Goal: Information Seeking & Learning: Learn about a topic

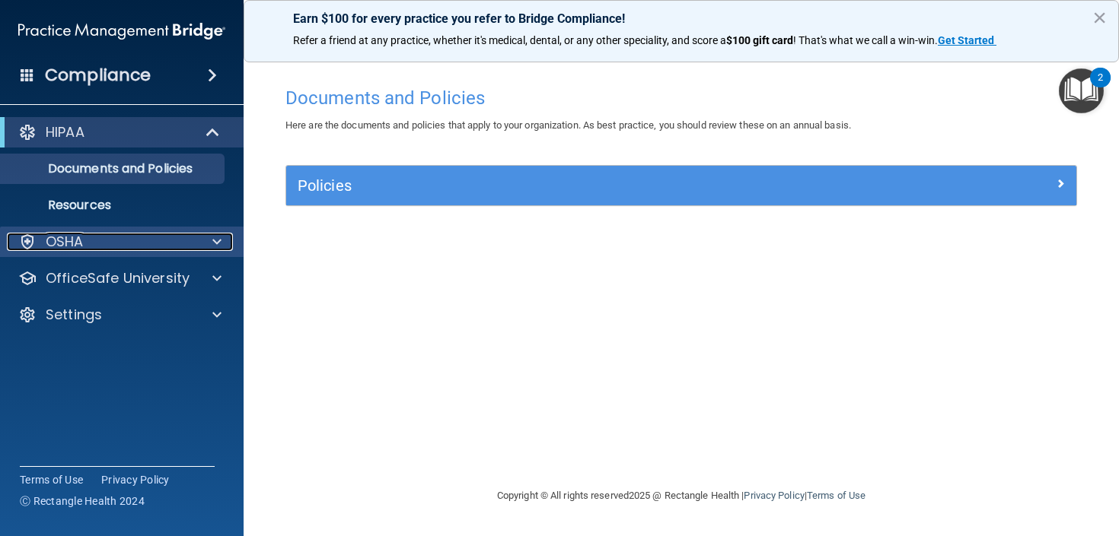
click at [159, 240] on div "OSHA" at bounding box center [101, 242] width 189 height 18
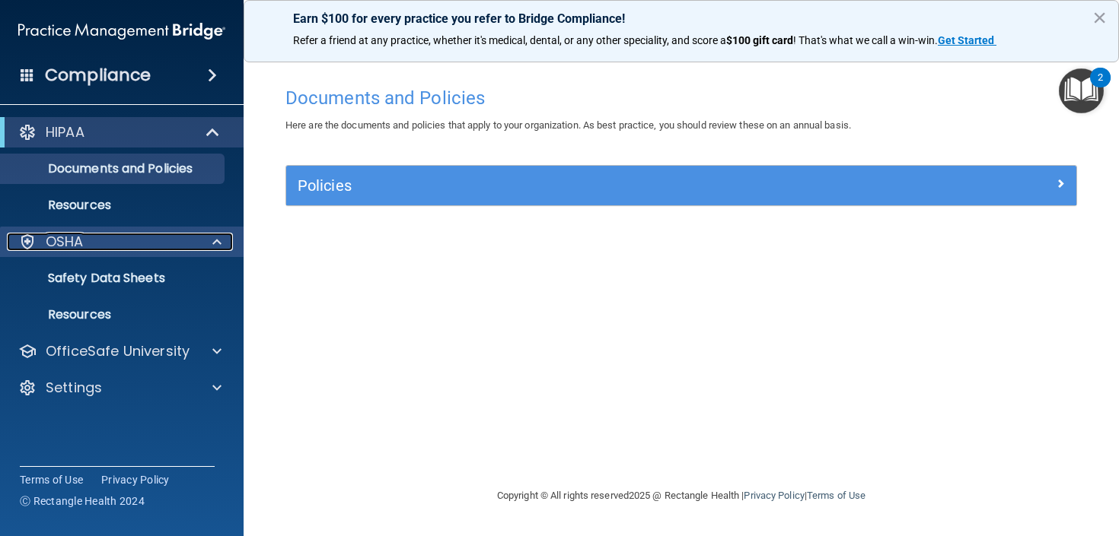
click at [173, 241] on div "OSHA" at bounding box center [101, 242] width 189 height 18
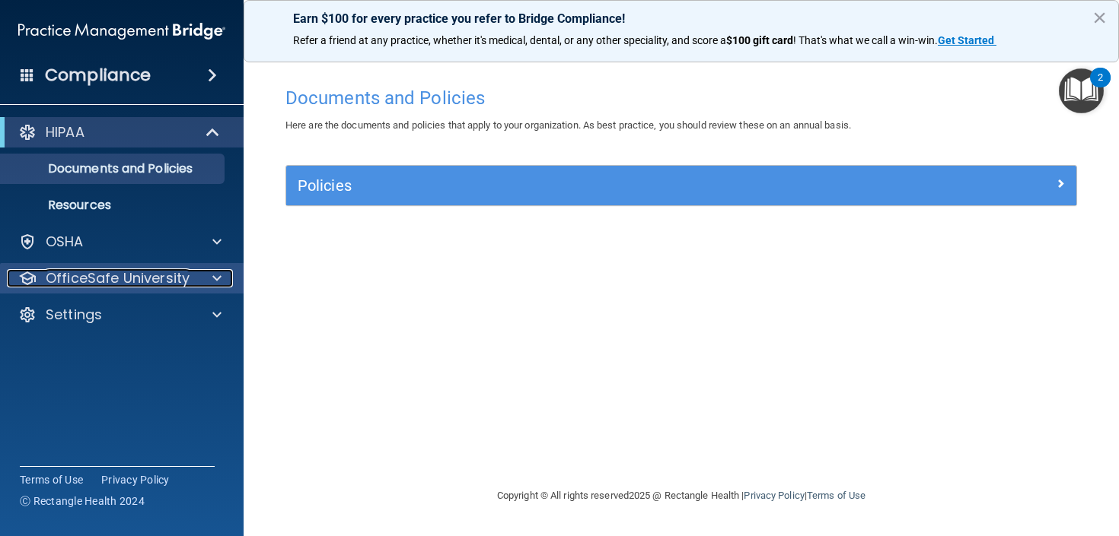
click at [218, 276] on span at bounding box center [216, 278] width 9 height 18
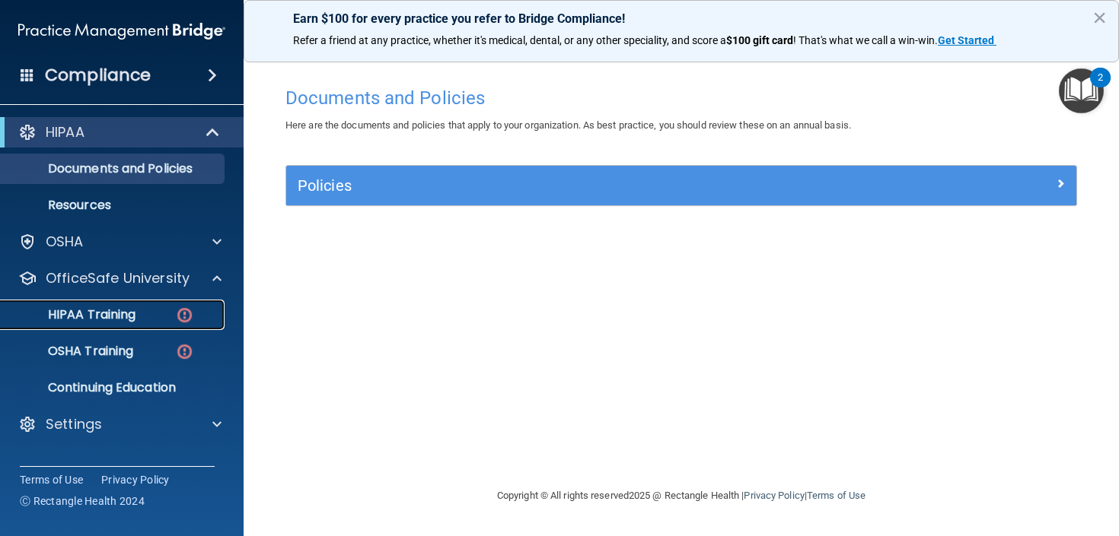
click at [141, 307] on div "HIPAA Training" at bounding box center [114, 314] width 208 height 15
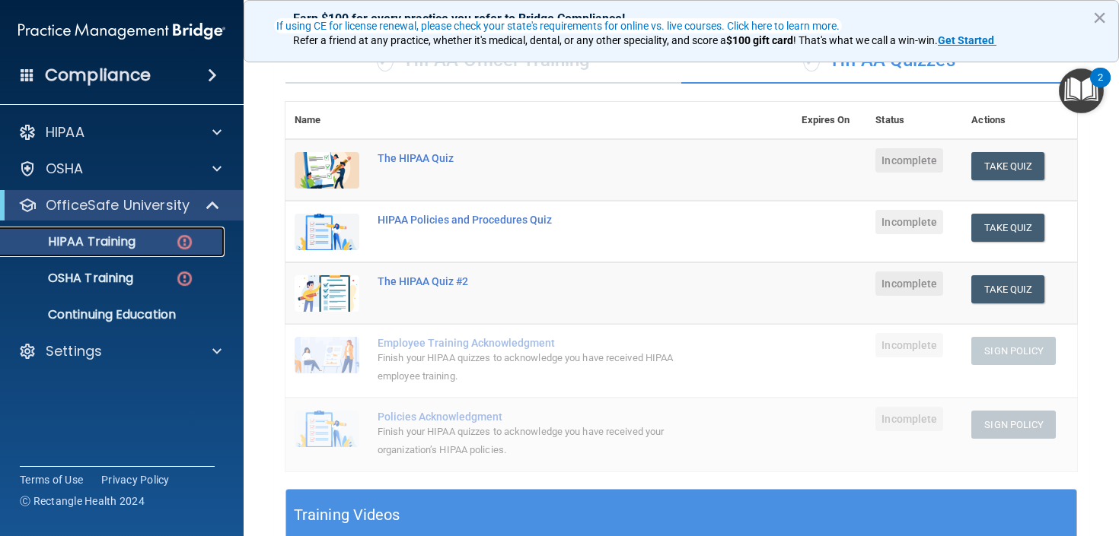
scroll to position [129, 0]
click at [412, 156] on div "The HIPAA Quiz" at bounding box center [546, 157] width 339 height 12
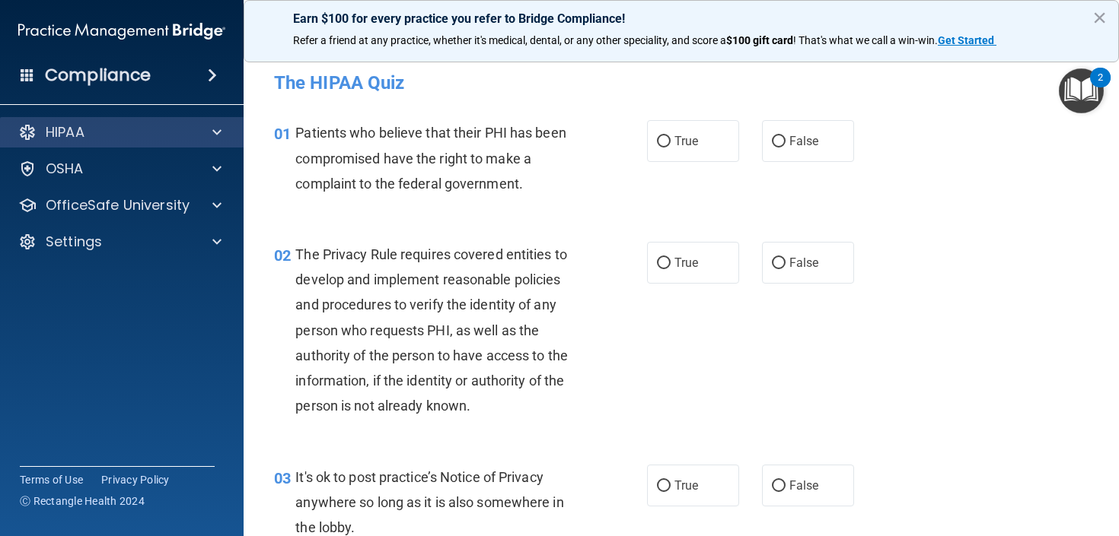
click at [167, 120] on div "HIPAA" at bounding box center [122, 132] width 244 height 30
click at [213, 133] on span at bounding box center [216, 132] width 9 height 18
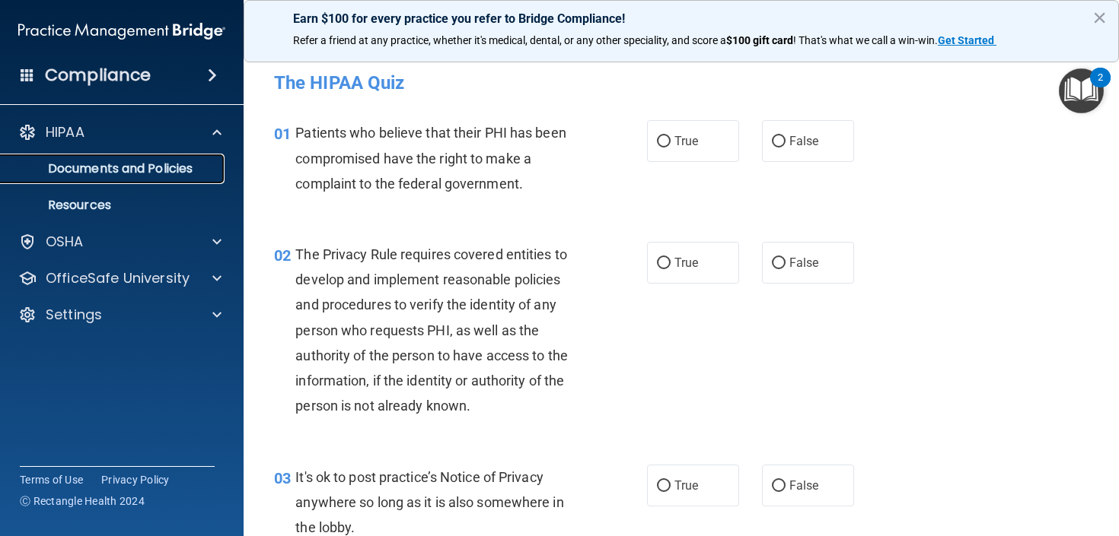
click at [180, 167] on p "Documents and Policies" at bounding box center [114, 168] width 208 height 15
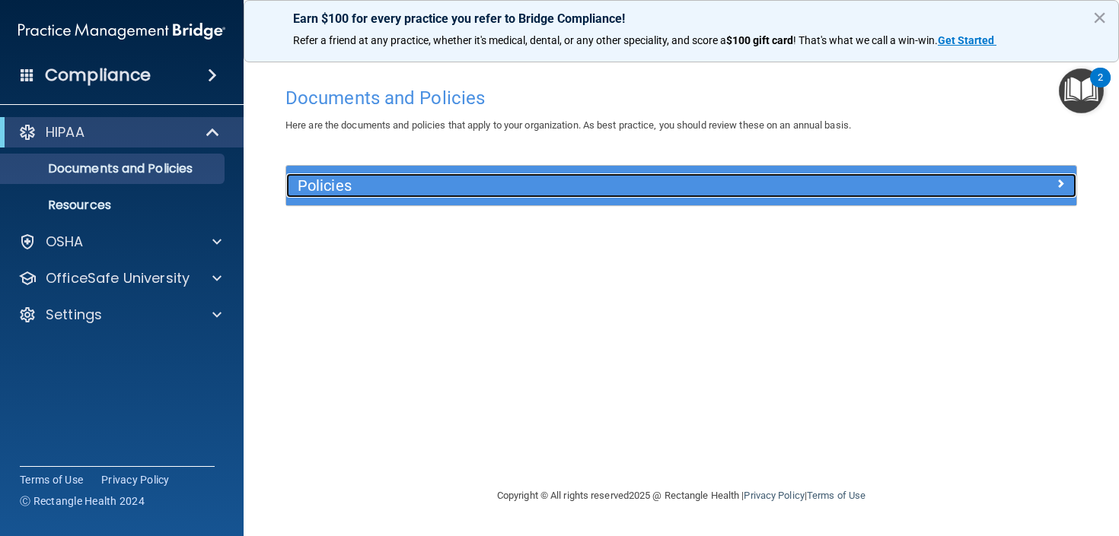
click at [1053, 189] on div at bounding box center [978, 183] width 198 height 18
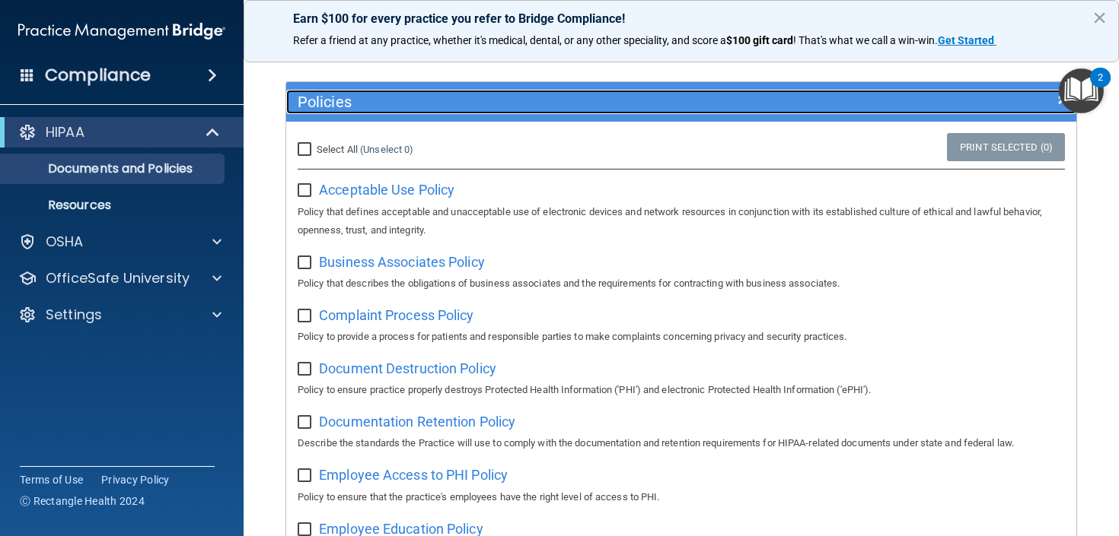
scroll to position [85, 0]
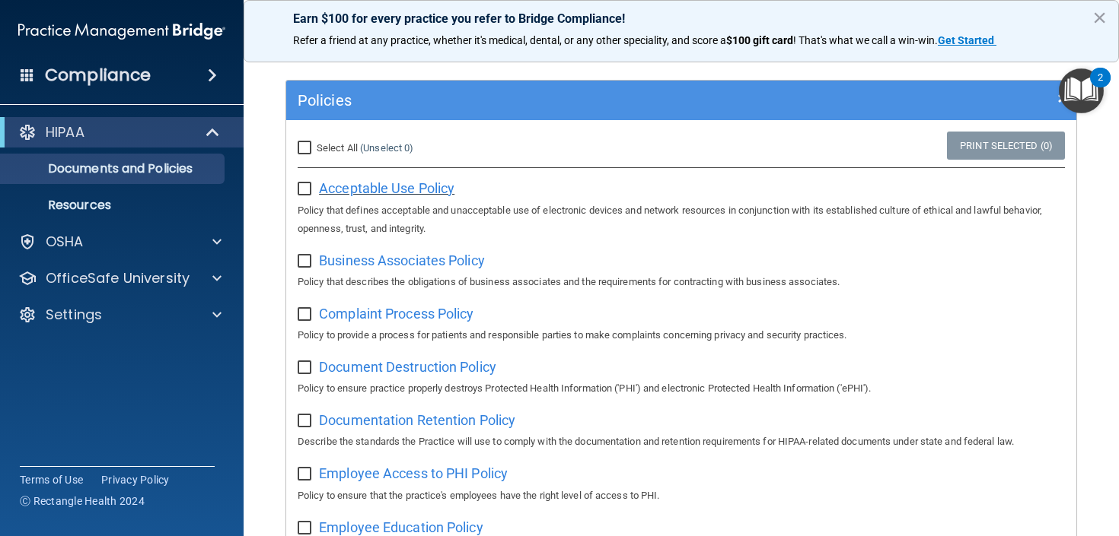
click at [362, 189] on span "Acceptable Use Policy" at bounding box center [386, 188] width 135 height 16
click at [444, 271] on div "Business Associates Policy Policy that describes the obligations of business as…" at bounding box center [681, 269] width 767 height 43
click at [449, 261] on span "Business Associates Policy" at bounding box center [402, 261] width 166 height 16
click at [425, 316] on span "Complaint Process Policy" at bounding box center [396, 314] width 154 height 16
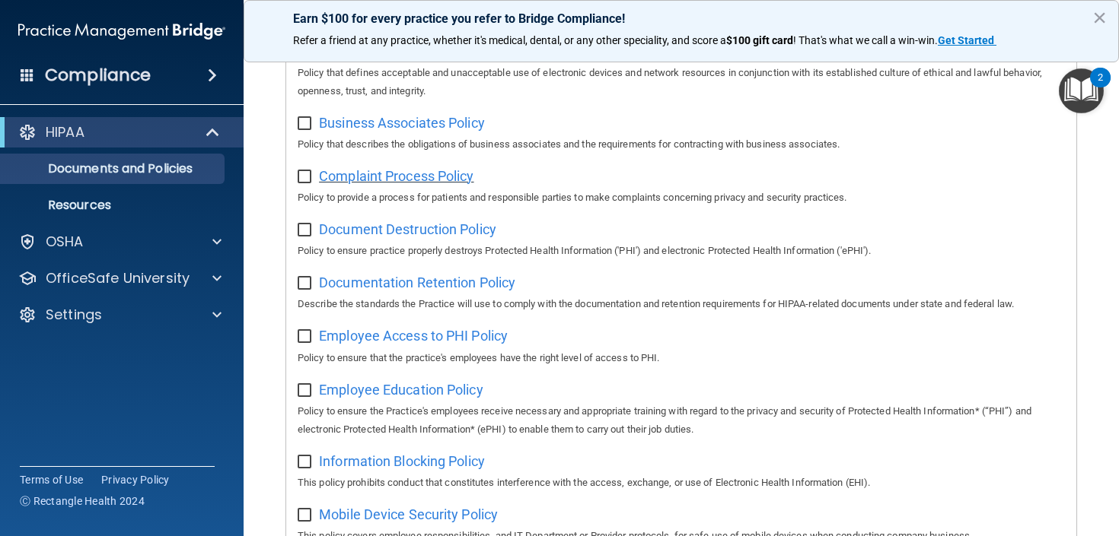
scroll to position [234, 0]
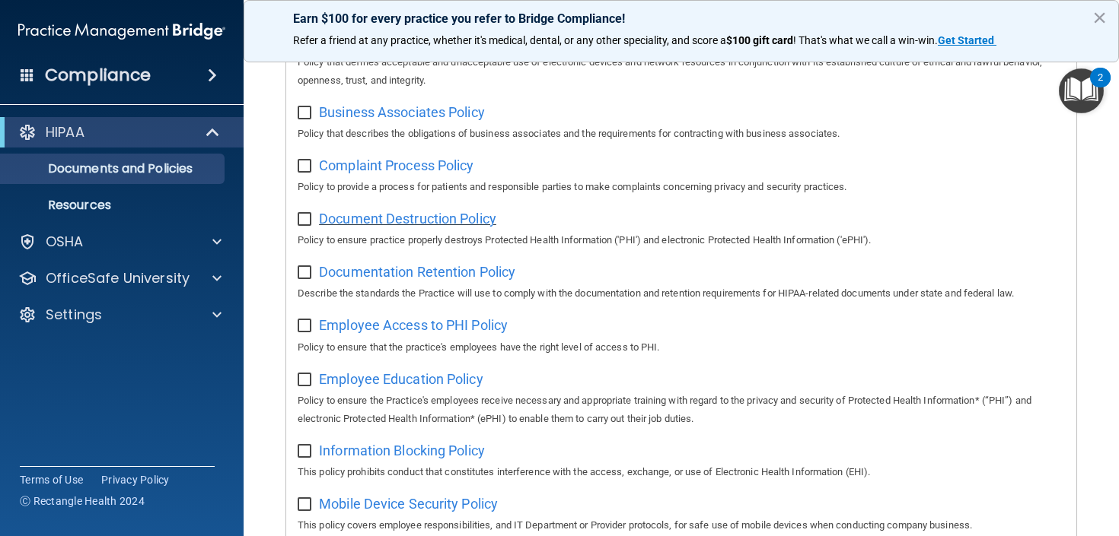
click at [406, 218] on span "Document Destruction Policy" at bounding box center [407, 219] width 177 height 16
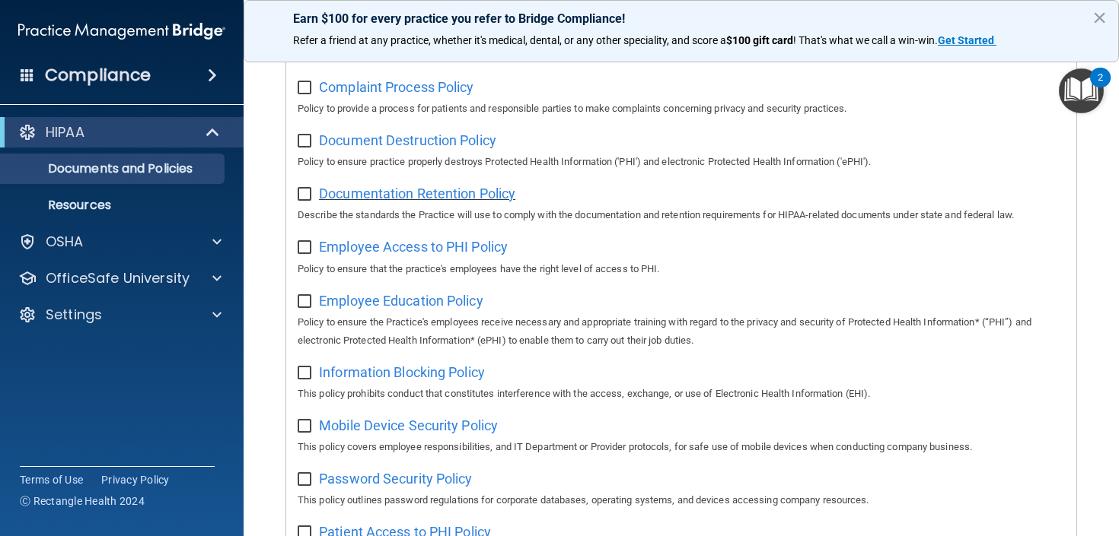
scroll to position [327, 0]
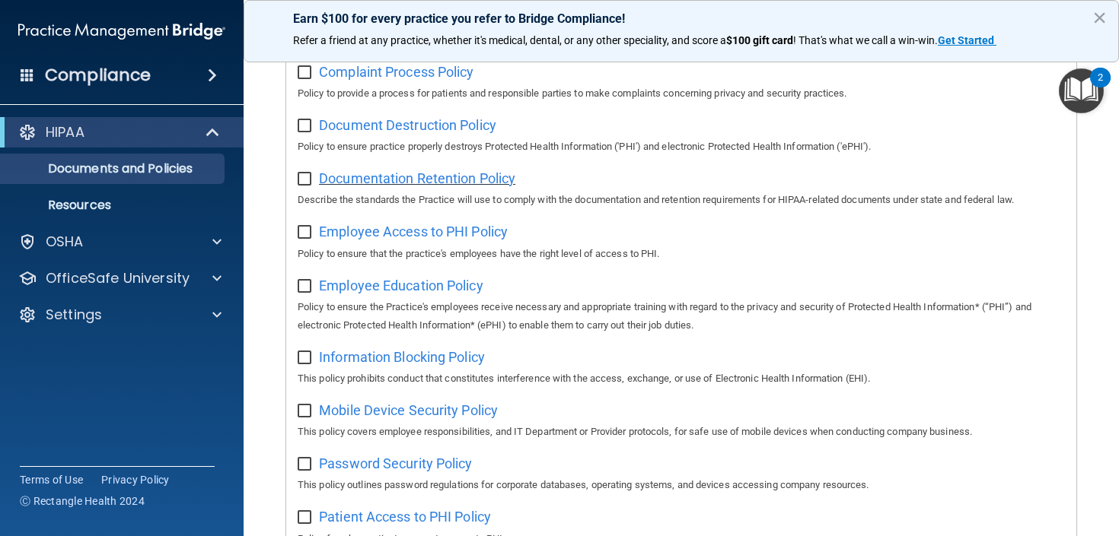
click at [439, 186] on span "Documentation Retention Policy" at bounding box center [417, 178] width 196 height 16
click at [385, 235] on span "Employee Access to PHI Policy" at bounding box center [413, 232] width 189 height 16
click at [412, 289] on span "Employee Education Policy" at bounding box center [401, 286] width 164 height 16
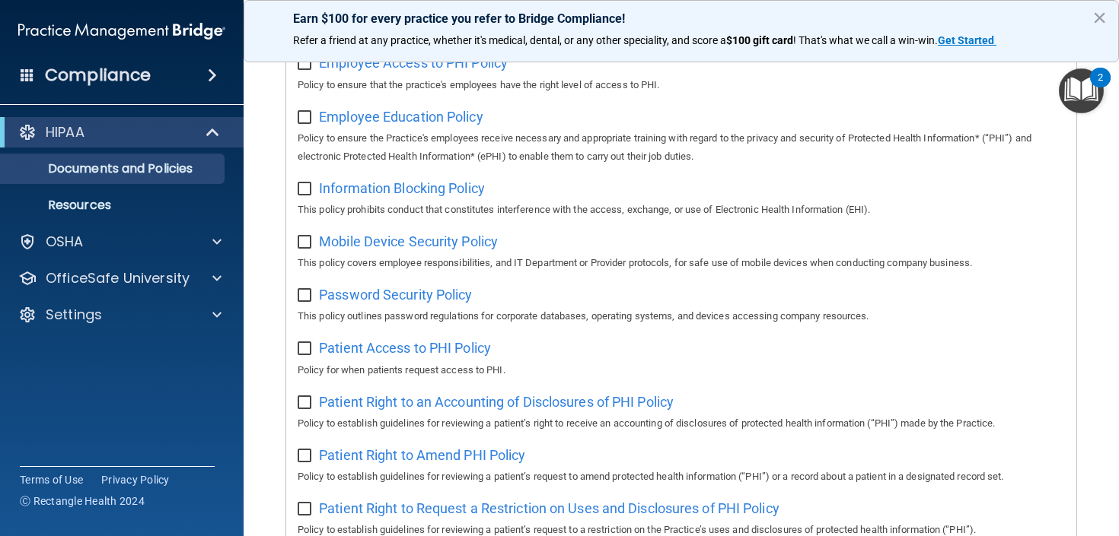
scroll to position [498, 0]
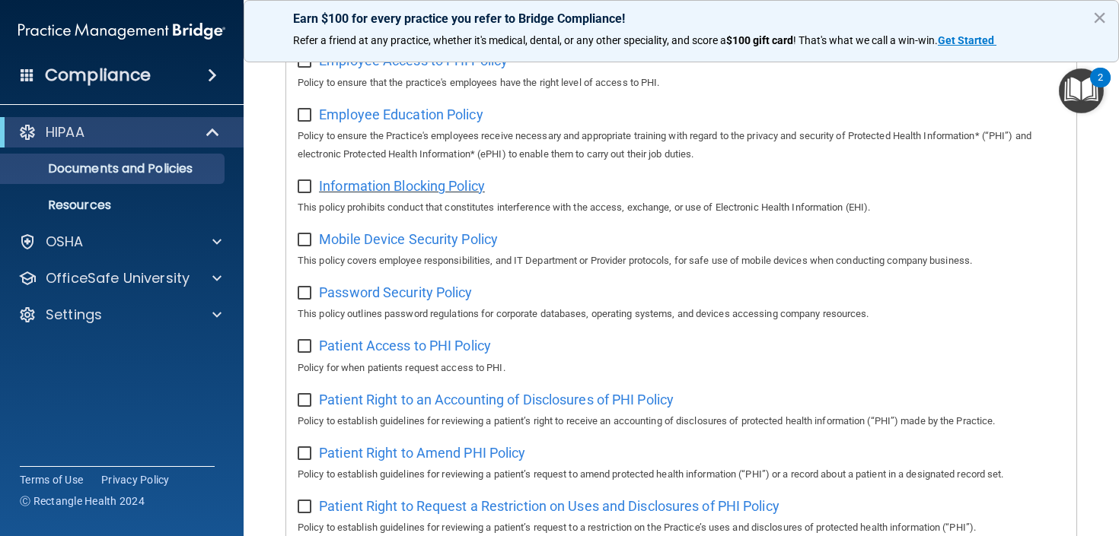
click at [435, 186] on span "Information Blocking Policy" at bounding box center [402, 186] width 166 height 16
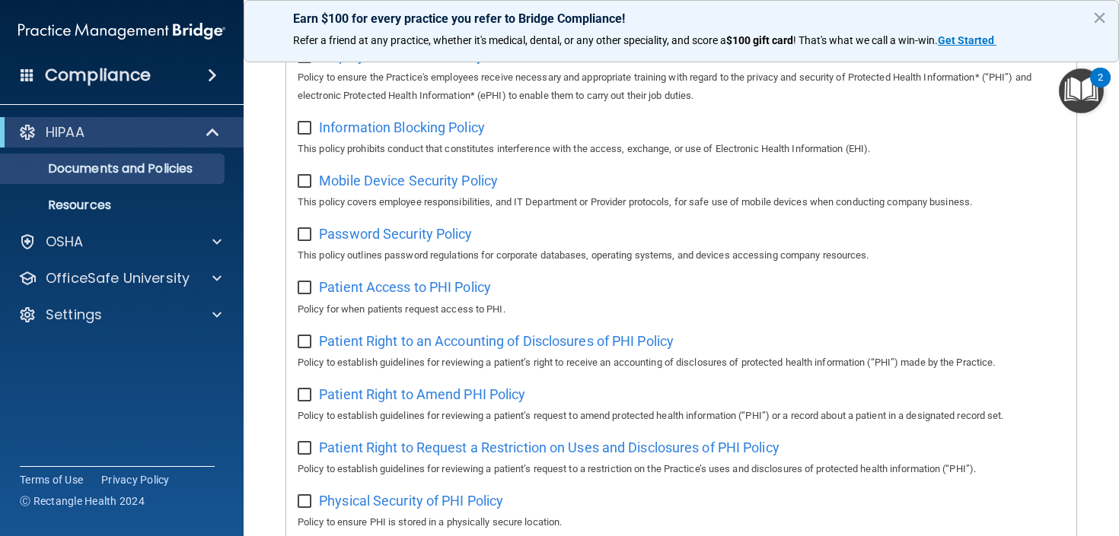
scroll to position [549, 0]
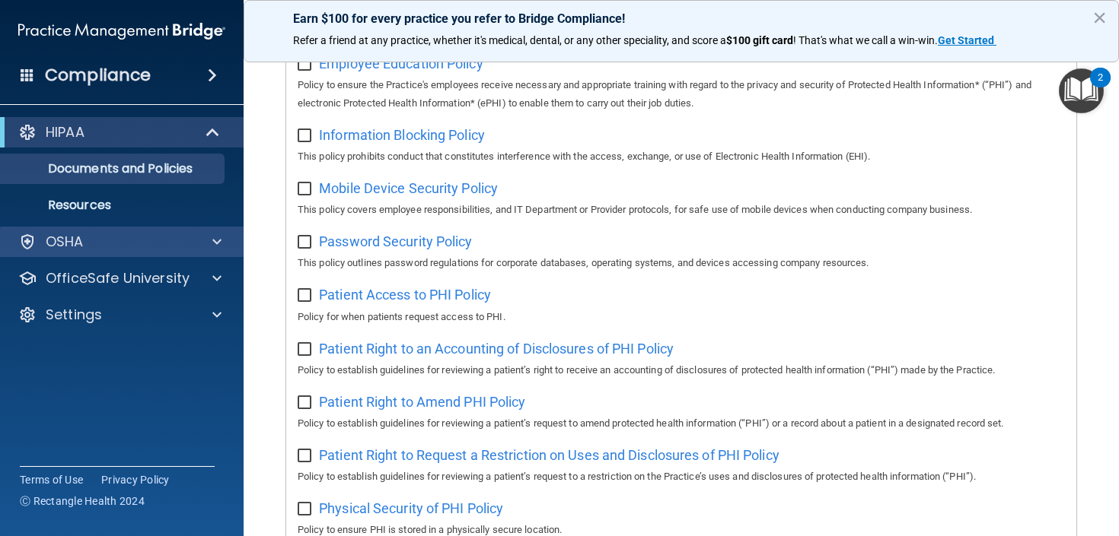
click at [125, 251] on div "OSHA" at bounding box center [122, 242] width 244 height 30
click at [210, 241] on div at bounding box center [215, 242] width 38 height 18
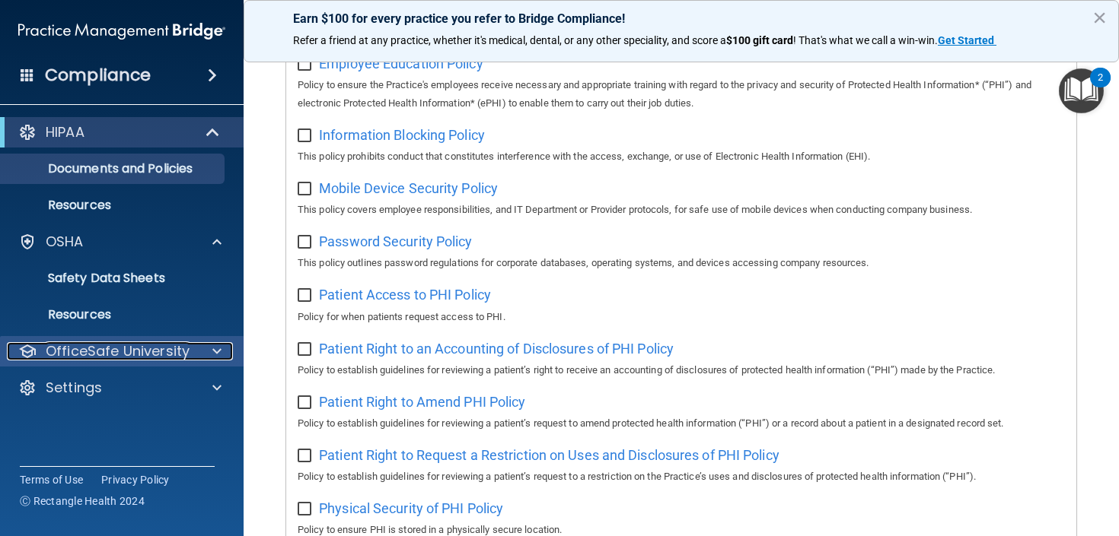
click at [196, 356] on div at bounding box center [215, 351] width 38 height 18
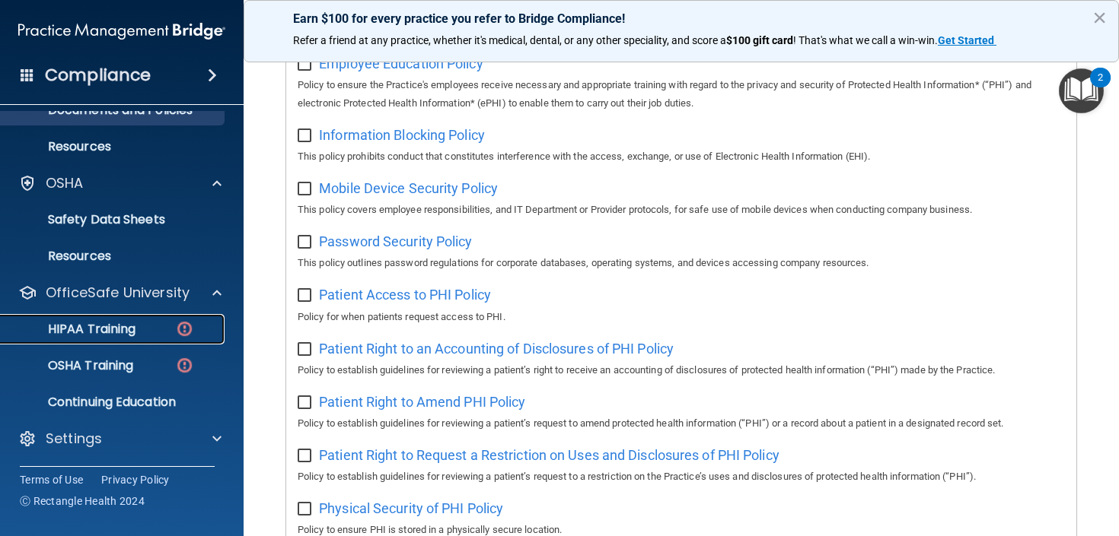
click at [108, 325] on p "HIPAA Training" at bounding box center [73, 329] width 126 height 15
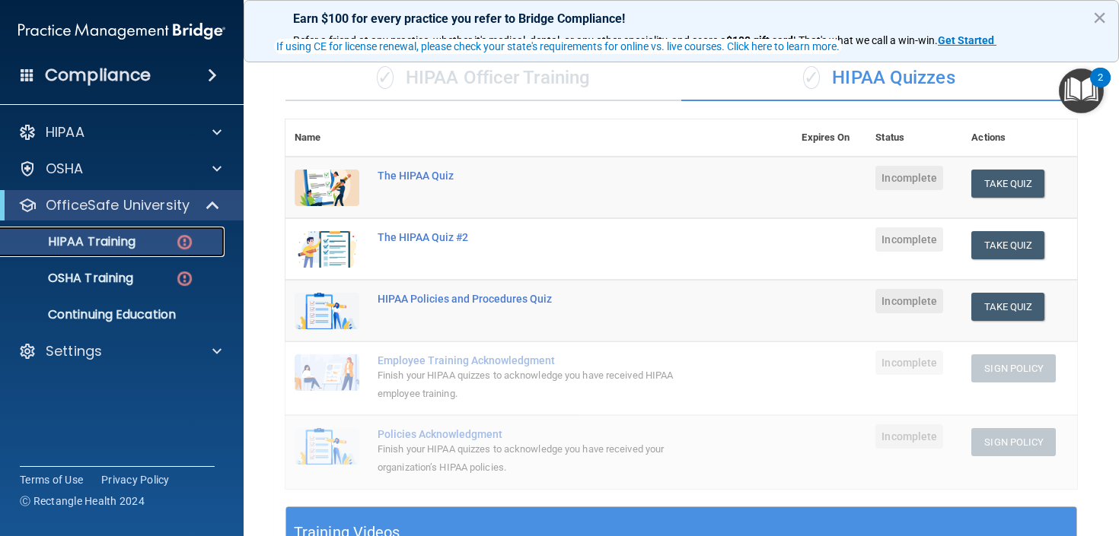
scroll to position [108, 0]
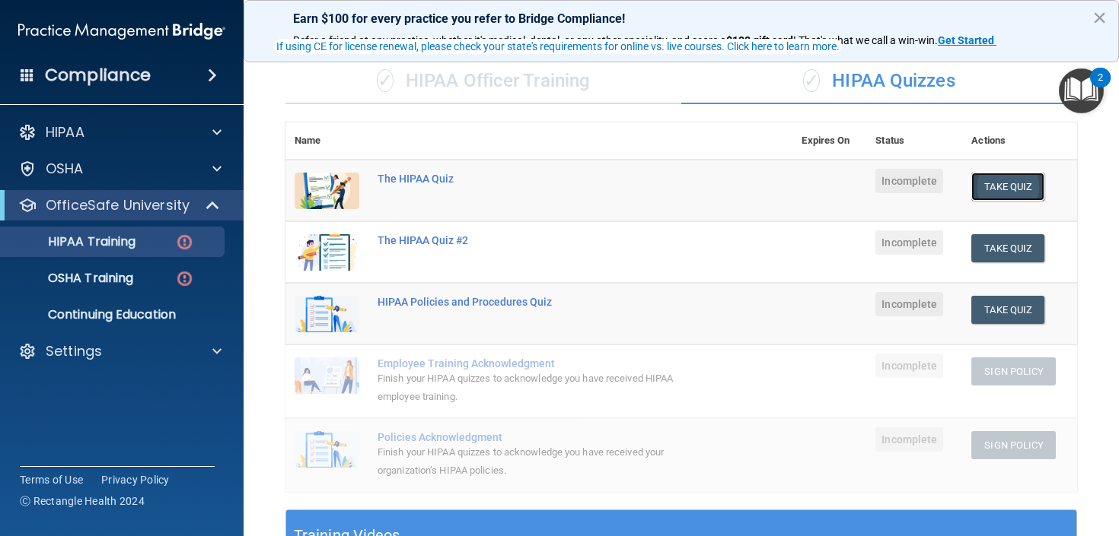
click at [1014, 182] on button "Take Quiz" at bounding box center [1007, 187] width 73 height 28
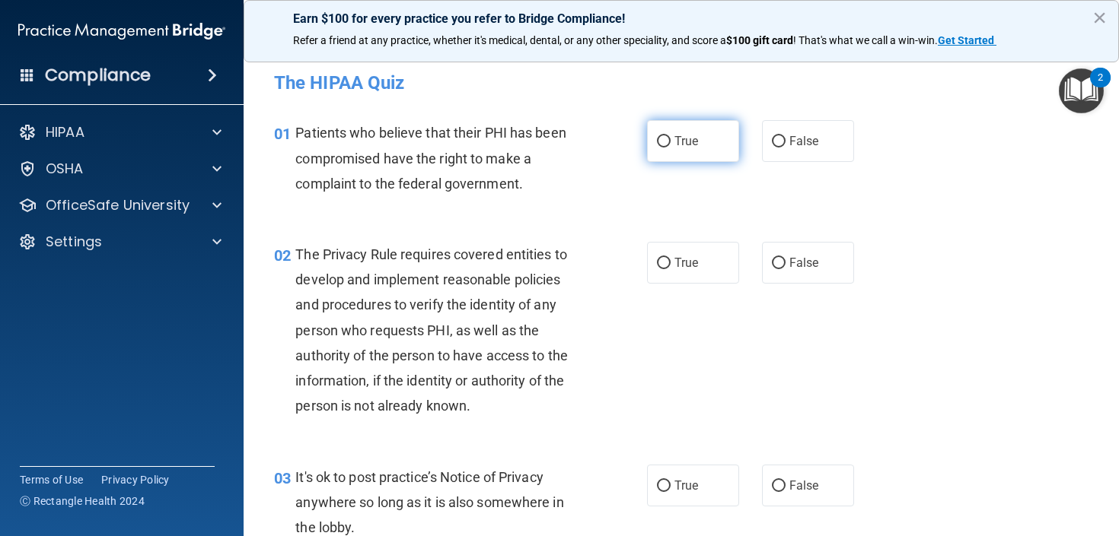
click at [700, 138] on label "True" at bounding box center [693, 141] width 92 height 42
click at [670, 138] on input "True" at bounding box center [664, 141] width 14 height 11
radio input "true"
click at [1094, 20] on button "×" at bounding box center [1099, 17] width 14 height 24
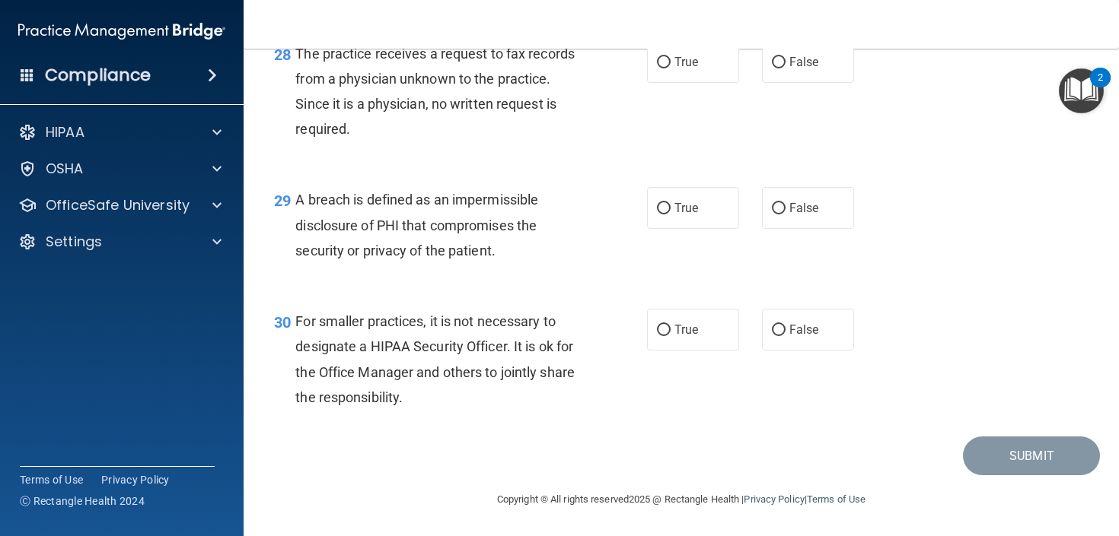
scroll to position [3841, 0]
click at [211, 212] on div at bounding box center [215, 205] width 38 height 18
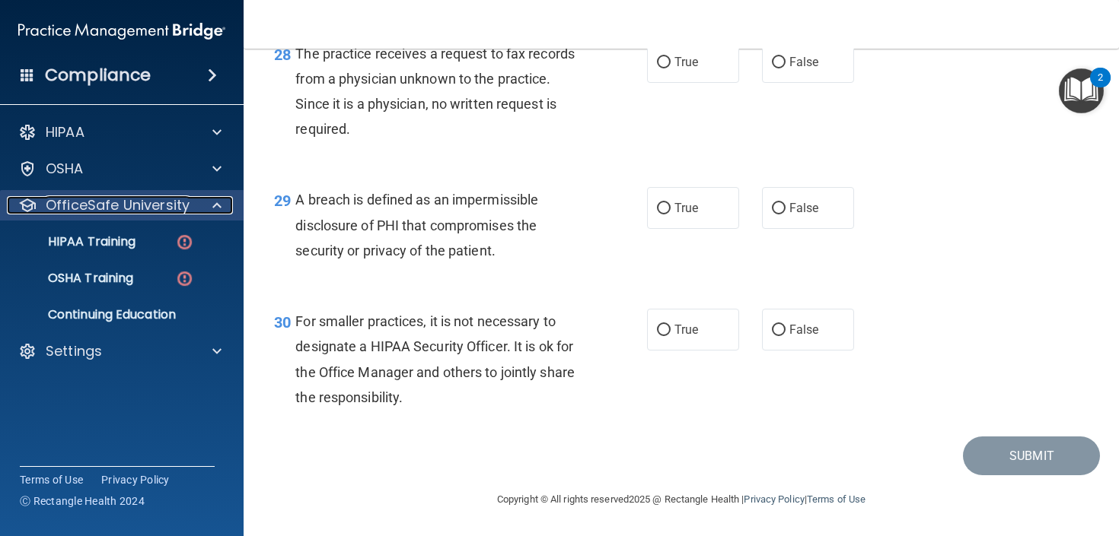
click at [165, 206] on p "OfficeSafe University" at bounding box center [118, 205] width 144 height 18
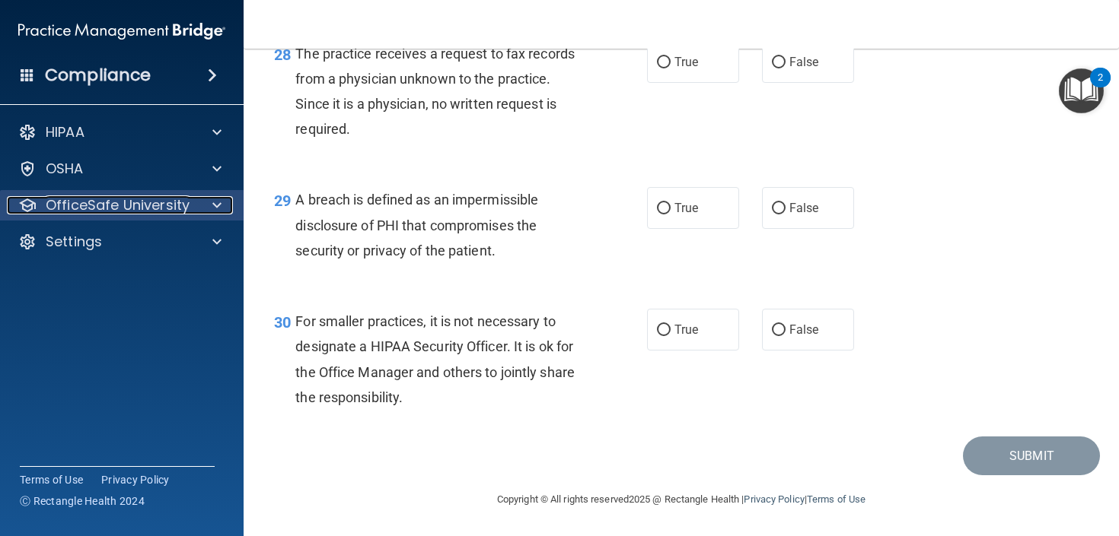
click at [165, 206] on p "OfficeSafe University" at bounding box center [118, 205] width 144 height 18
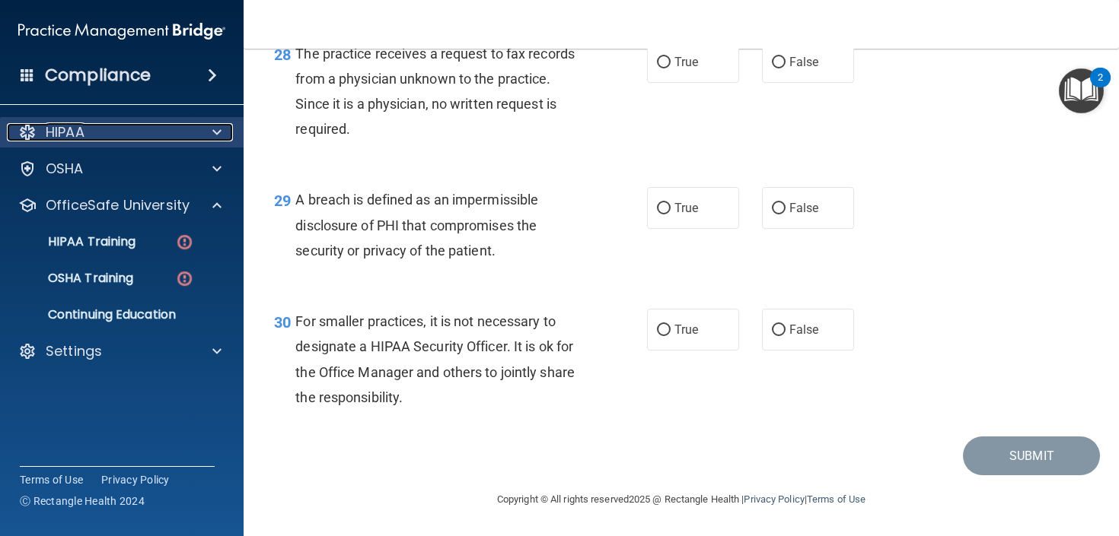
click at [213, 140] on span at bounding box center [216, 132] width 9 height 18
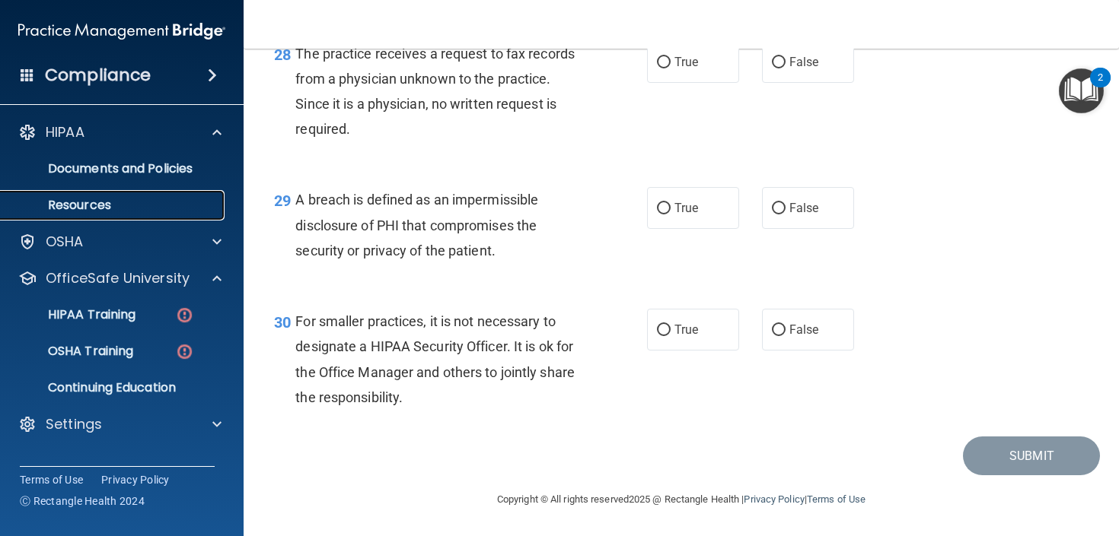
click at [140, 211] on p "Resources" at bounding box center [114, 205] width 208 height 15
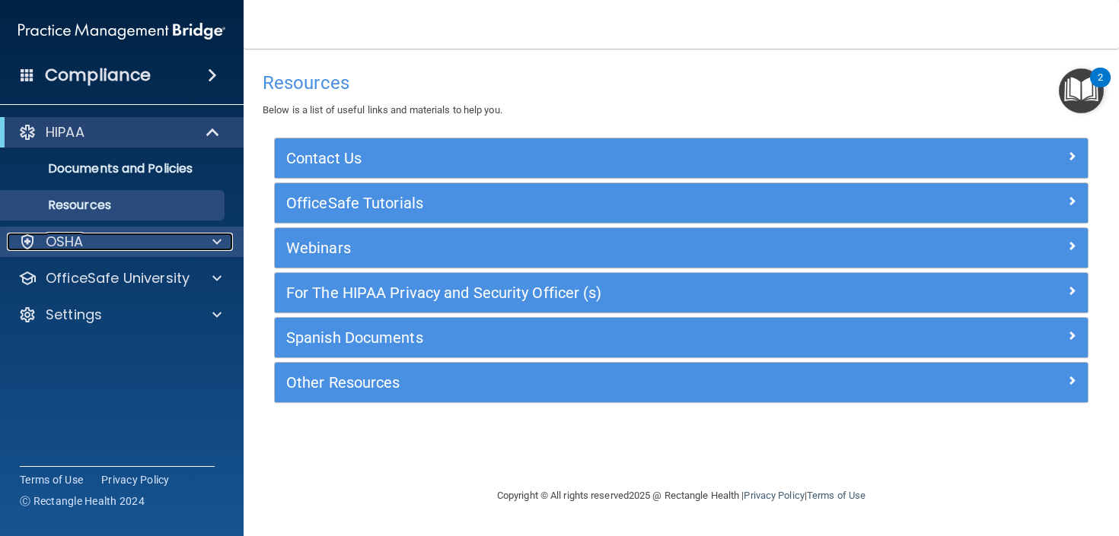
click at [196, 240] on div at bounding box center [215, 242] width 38 height 18
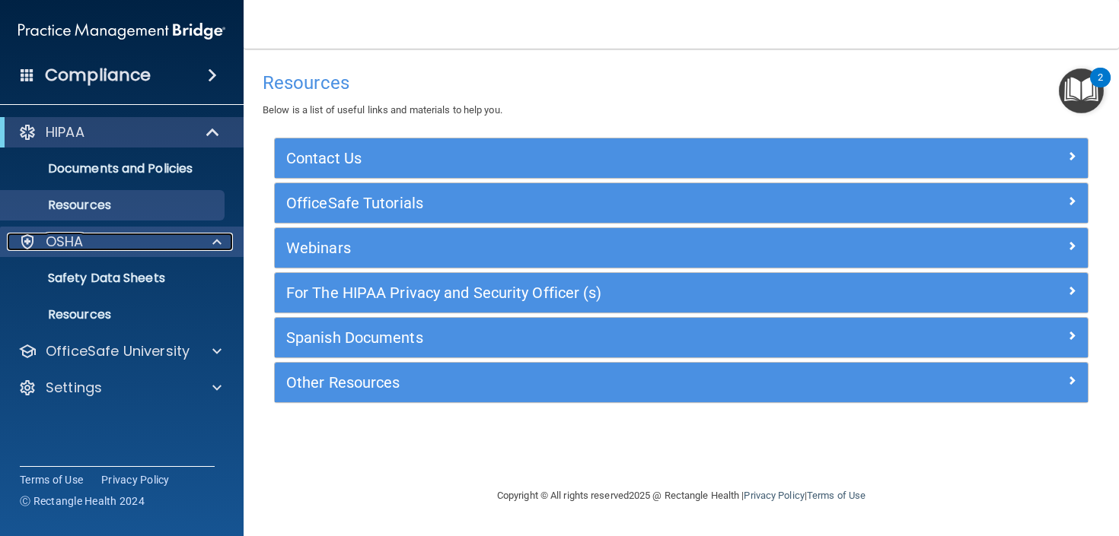
click at [200, 246] on div at bounding box center [215, 242] width 38 height 18
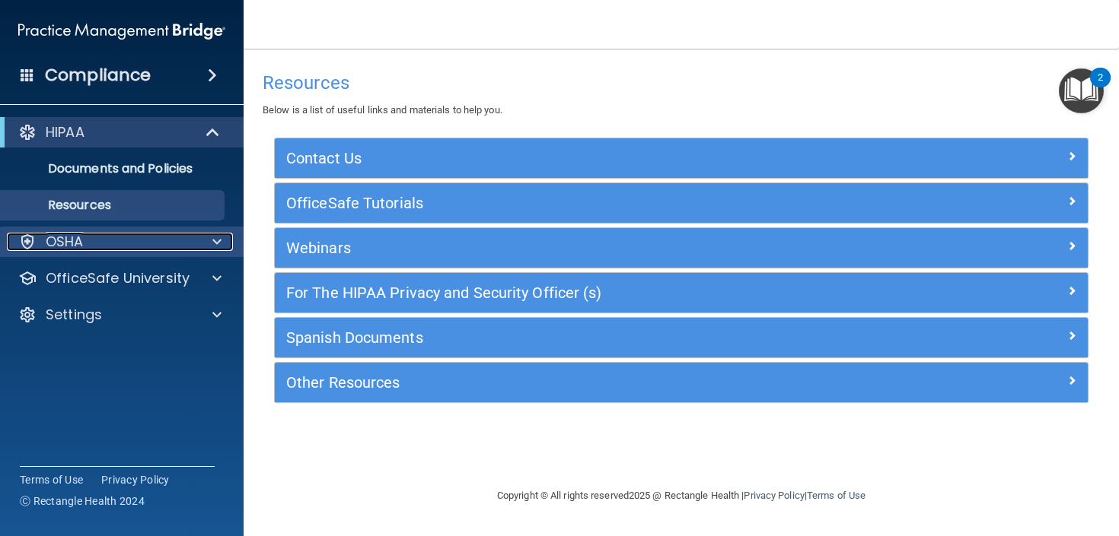
click at [194, 247] on div "OSHA" at bounding box center [101, 242] width 189 height 18
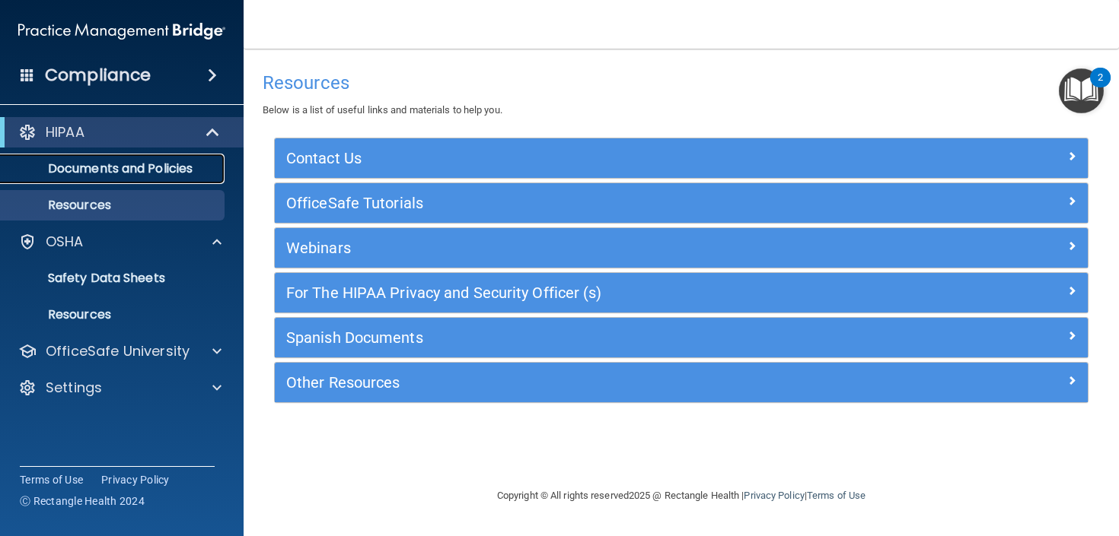
click at [201, 173] on p "Documents and Policies" at bounding box center [114, 168] width 208 height 15
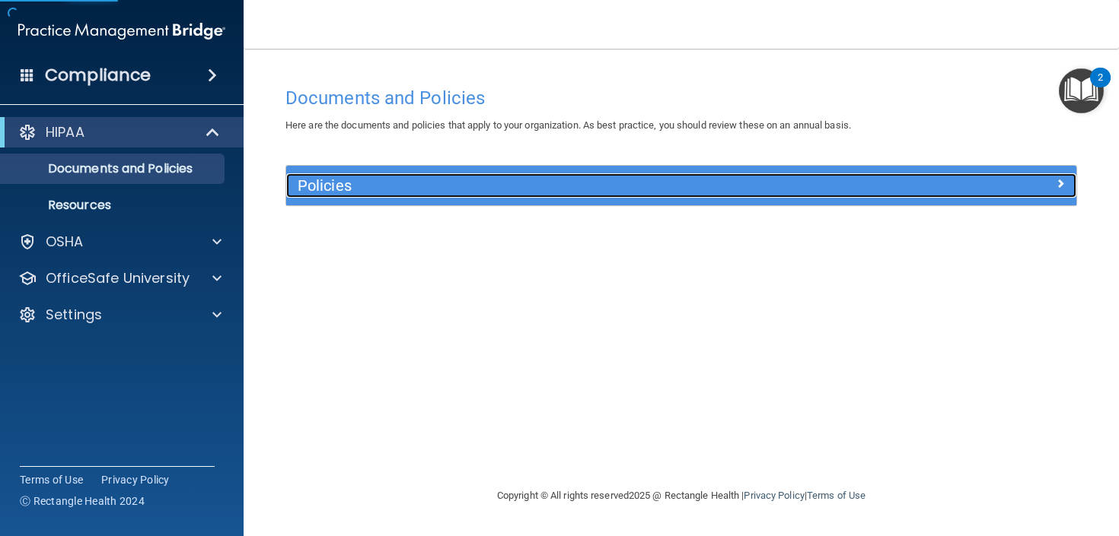
click at [422, 190] on h5 "Policies" at bounding box center [583, 185] width 570 height 17
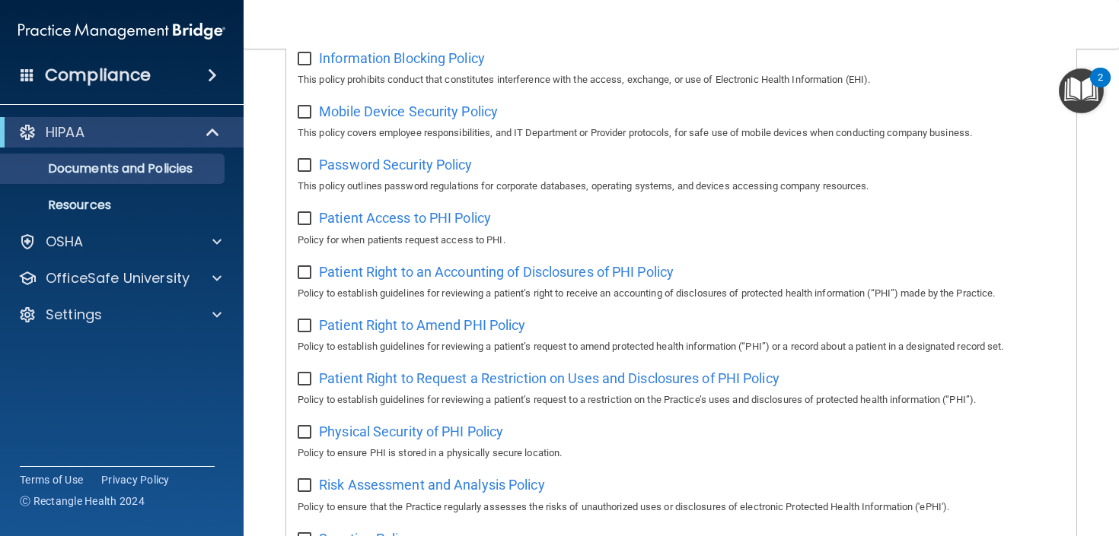
scroll to position [627, 0]
